Goal: Navigation & Orientation: Find specific page/section

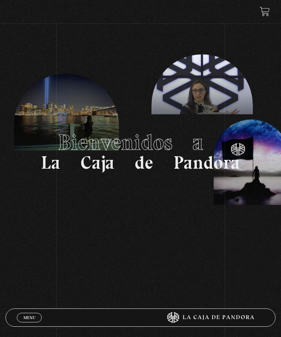
click at [30, 310] on div "Menu Cerrar" at bounding box center [84, 318] width 135 height 18
click at [28, 311] on div "Menu Cerrar" at bounding box center [84, 318] width 135 height 18
click at [27, 310] on div "Menu Cerrar" at bounding box center [84, 318] width 135 height 18
click at [30, 311] on div "Menu Cerrar" at bounding box center [84, 318] width 135 height 18
click at [31, 316] on span "Menu" at bounding box center [29, 318] width 12 height 4
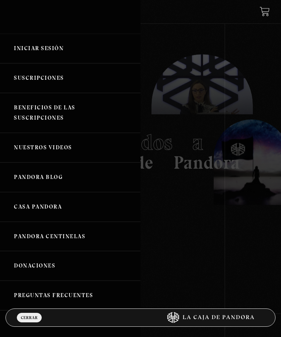
click at [79, 46] on link "Iniciar Sesión" at bounding box center [70, 49] width 141 height 30
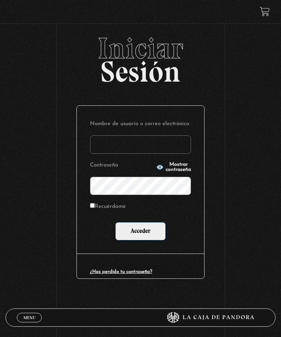
click at [121, 141] on input "Nombre de usuario o correo electrónico" at bounding box center [140, 144] width 101 height 18
type input "jennicq"
click at [141, 233] on input "Acceder" at bounding box center [140, 231] width 51 height 18
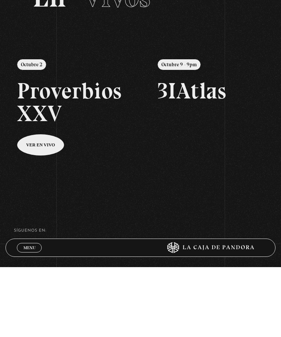
scroll to position [56, 0]
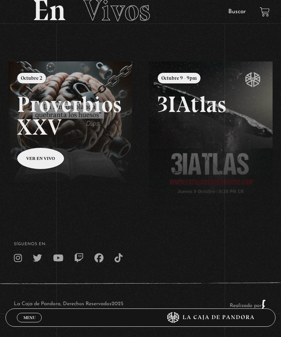
click at [106, 149] on link at bounding box center [148, 229] width 281 height 337
